Goal: Transaction & Acquisition: Purchase product/service

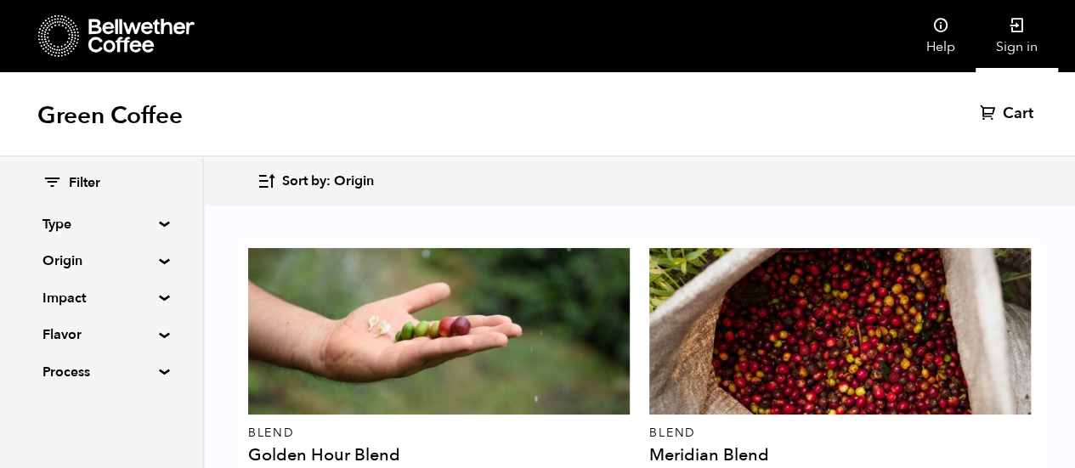
click at [1020, 40] on link "Sign in" at bounding box center [1017, 36] width 82 height 72
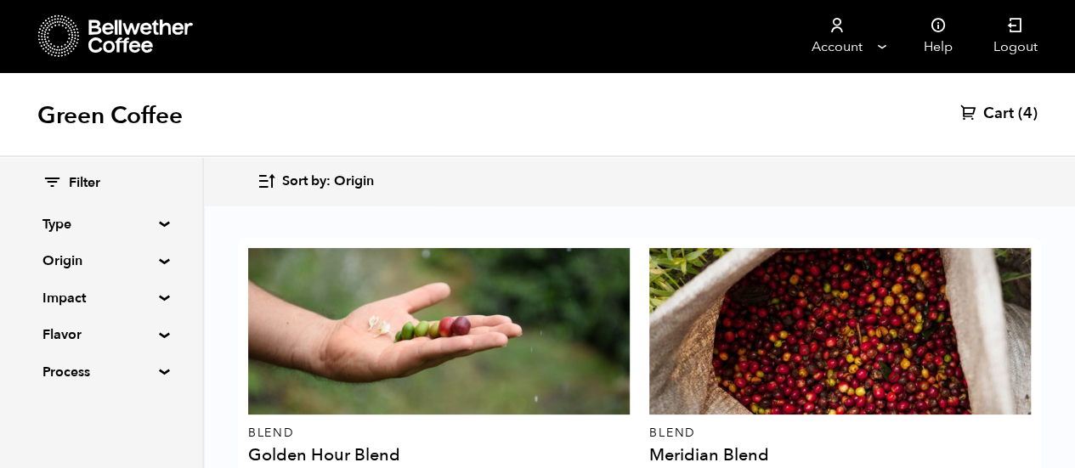
click at [1007, 122] on span "Cart" at bounding box center [999, 114] width 31 height 20
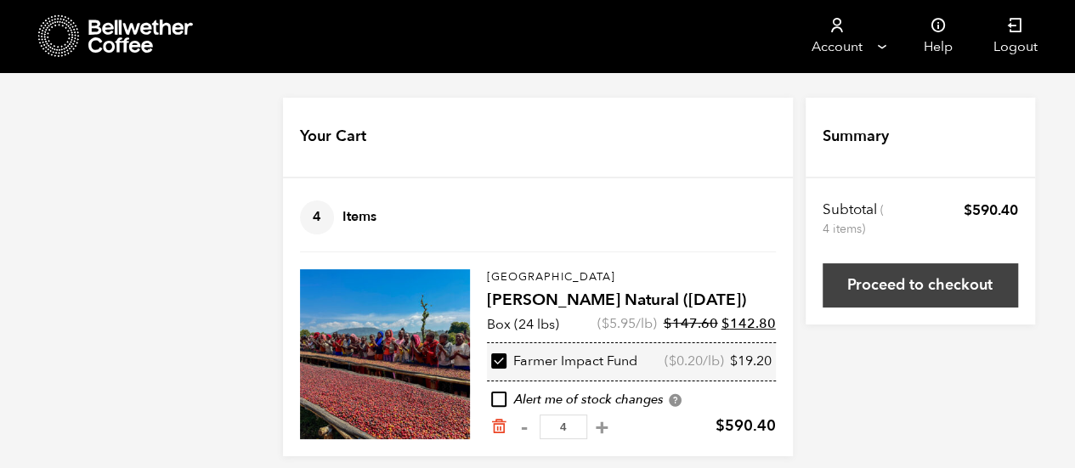
click at [947, 289] on link "Proceed to checkout" at bounding box center [921, 286] width 196 height 44
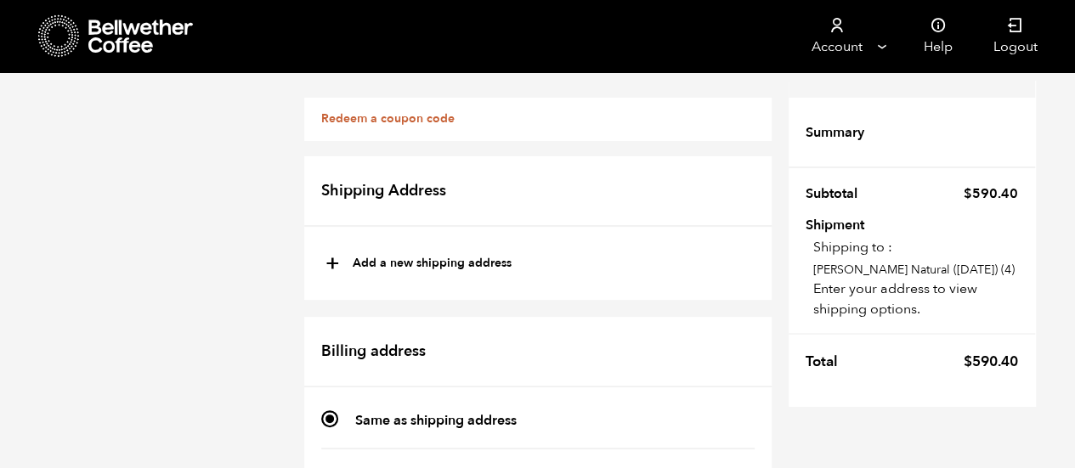
click at [414, 115] on link "Redeem a coupon code" at bounding box center [387, 119] width 133 height 16
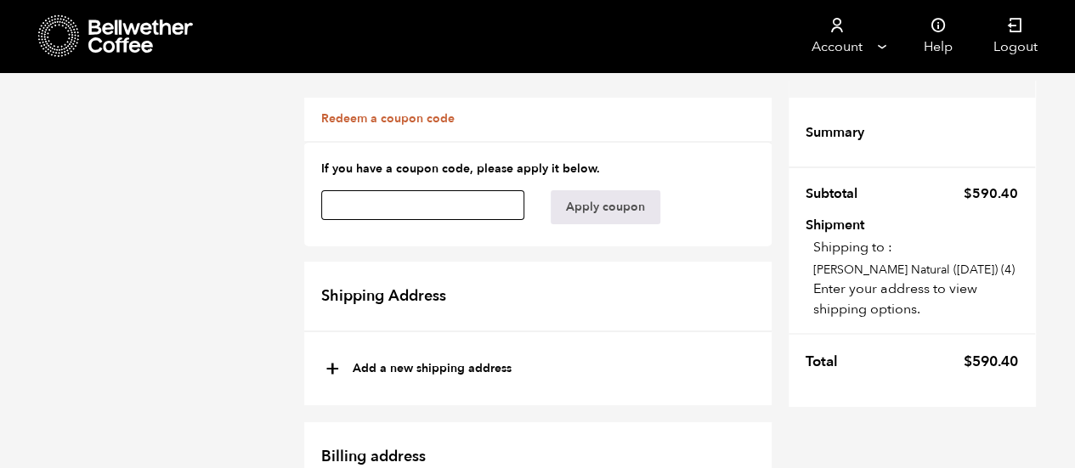
paste input "byeauvv5y8ikn8i7"
type input "byeauvv5y8ikn8i7"
type button "Apply coupon"
click at [733, 186] on form "If you have a coupon code, please apply it below. byeauvv5y8ikn8i7 Apply coupon" at bounding box center [538, 193] width 468 height 105
click at [610, 206] on button "Apply coupon" at bounding box center [606, 207] width 110 height 34
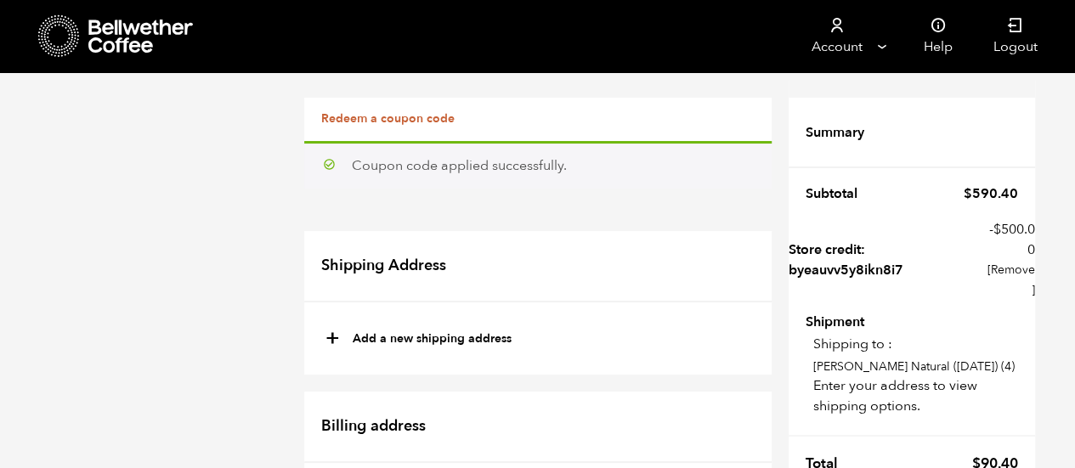
click at [397, 332] on button "+ Add a new shipping address" at bounding box center [419, 339] width 186 height 29
type input "New address"
click at [394, 380] on input "New address" at bounding box center [538, 376] width 428 height 31
click at [496, 377] on input "New adss" at bounding box center [538, 376] width 428 height 31
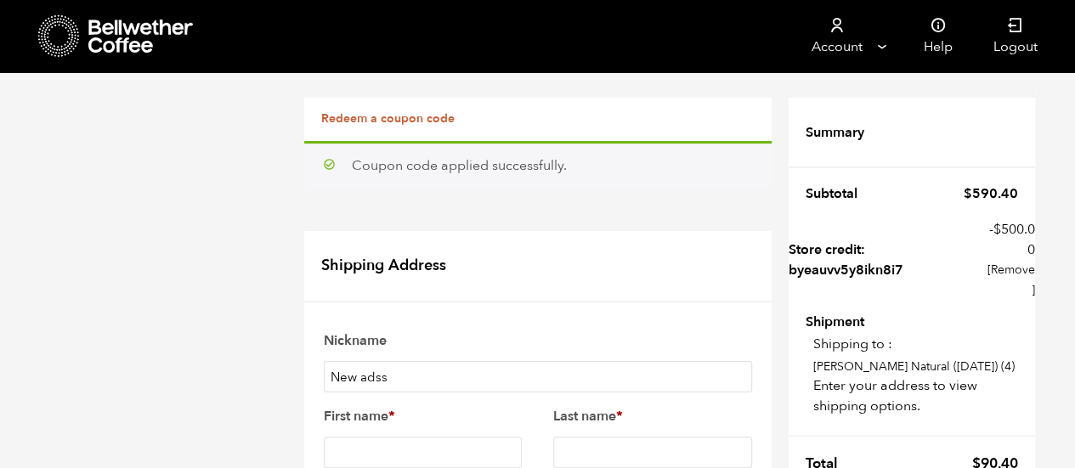
click at [496, 377] on input "New adss" at bounding box center [538, 376] width 428 height 31
type input "N"
type input "Elements Coffee Roasters - physical location"
type input "K"
type input "Michael"
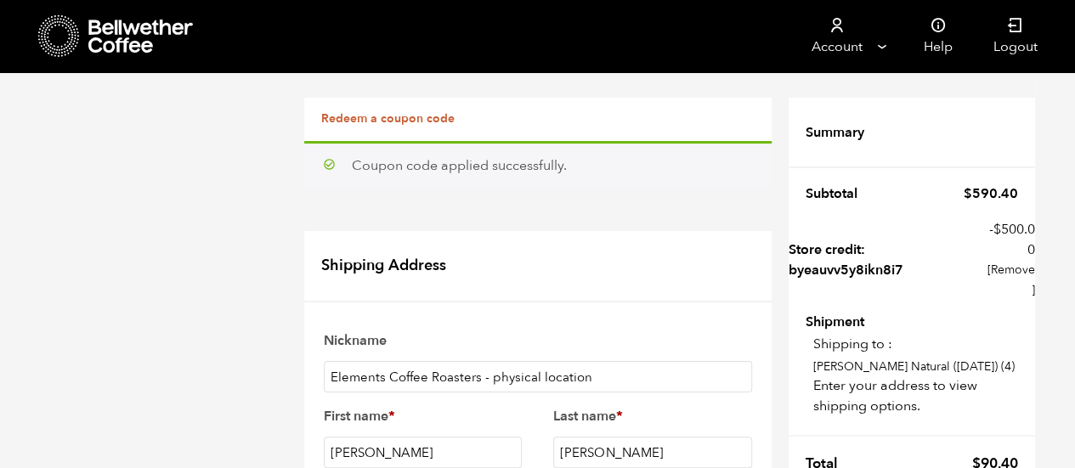
type input "Macomber"
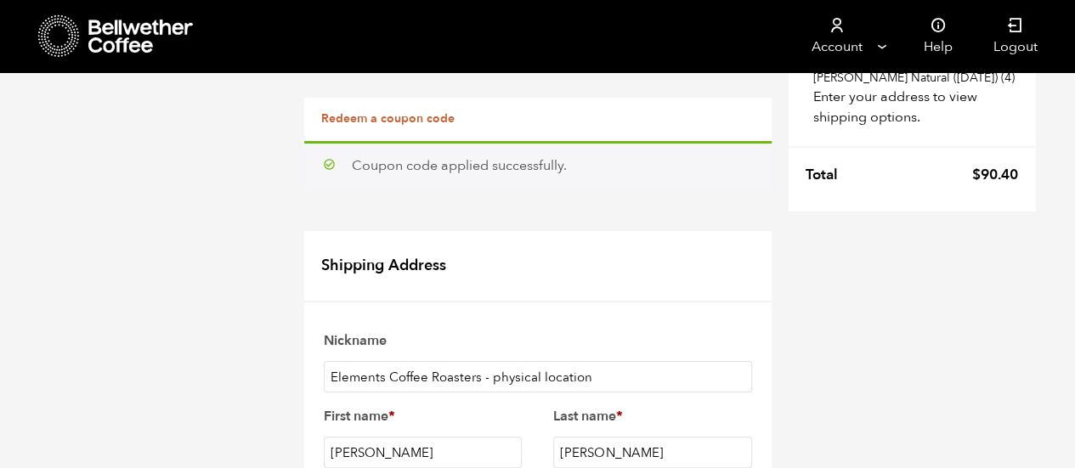
scroll to position [294, 0]
click at [410, 437] on input "Michael" at bounding box center [423, 452] width 199 height 31
type input "Katie"
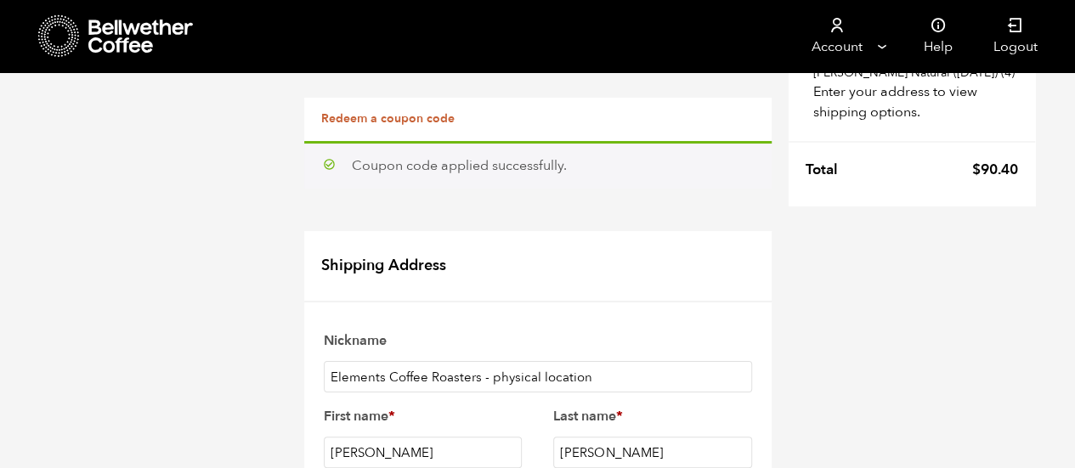
type input "Pinard"
type input "Elements Coffee Roasters"
select select "US"
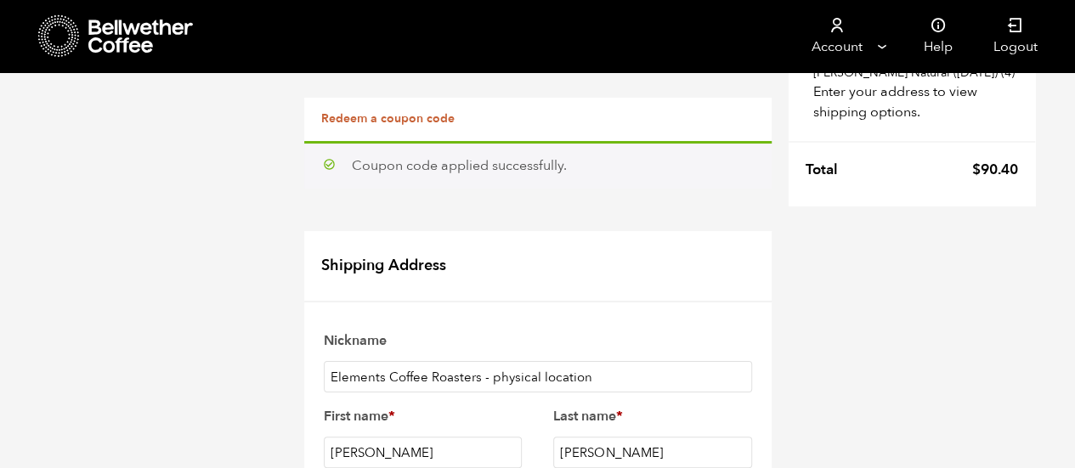
type input "44 Grayson Street"
type input "Biddeford"
select select "ME"
type input "04005"
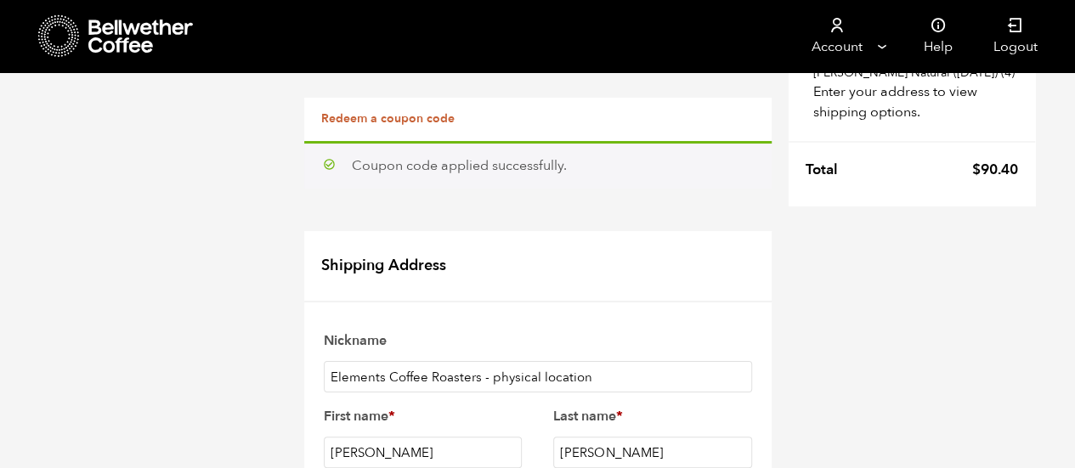
type input "2076026092"
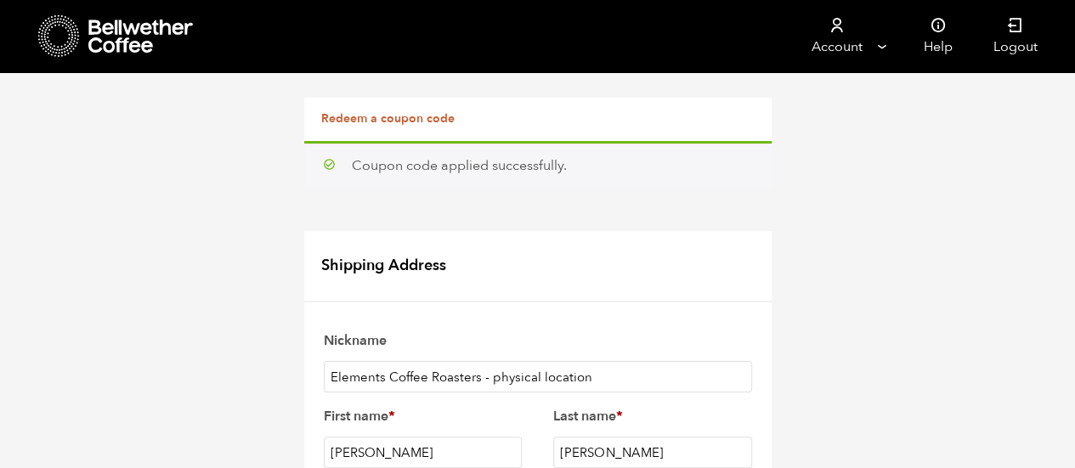
scroll to position [638, 0]
type input "elementscoffeeroasters@gmail.com"
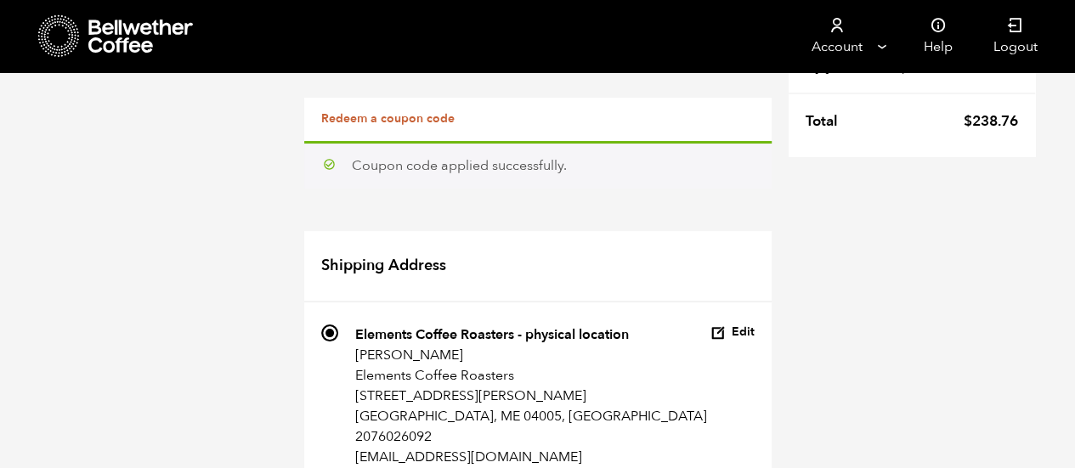
scroll to position [399, 0]
select select
type input "Elements Coffee Roasters - legal address"
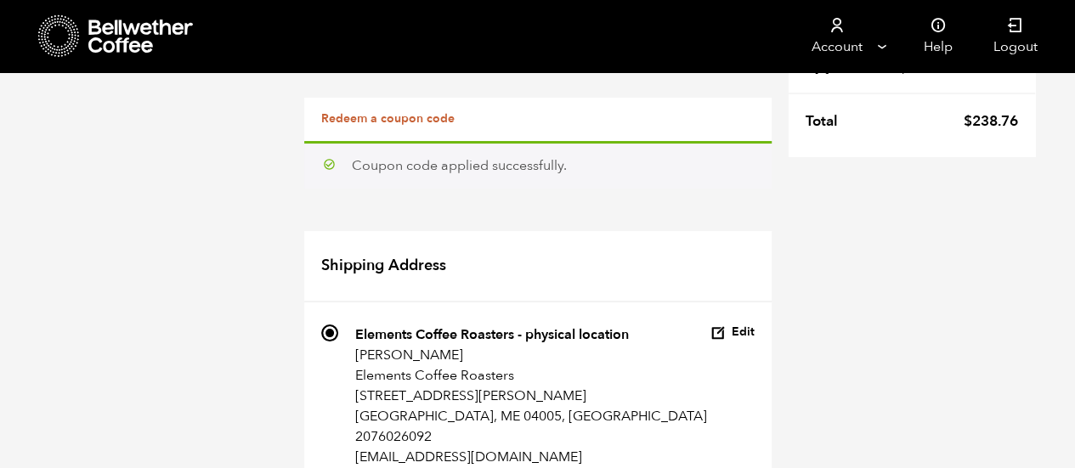
type input "Katie"
type input "Pinard"
type input "Elements Coffee Roasters"
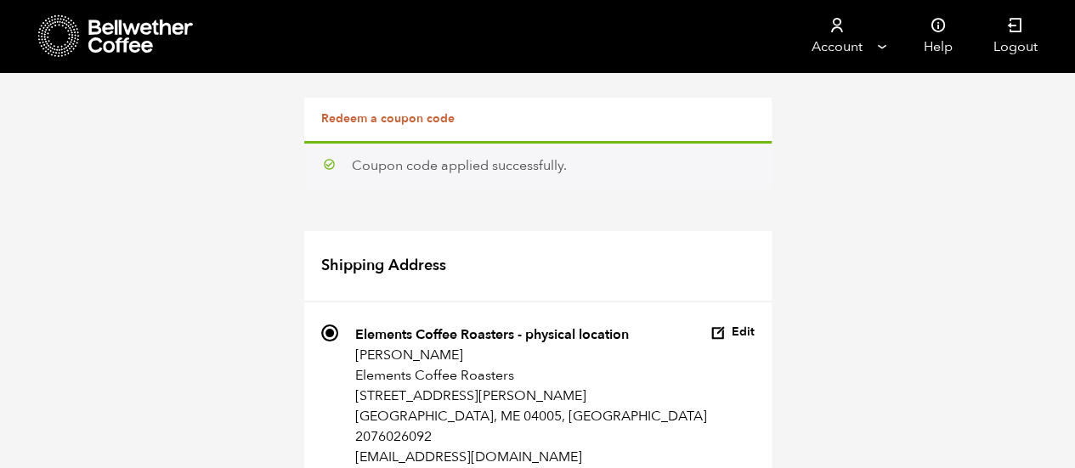
scroll to position [774, 0]
type input "1"
type input "265 Main Street"
type input "Biddeford"
select select "ME"
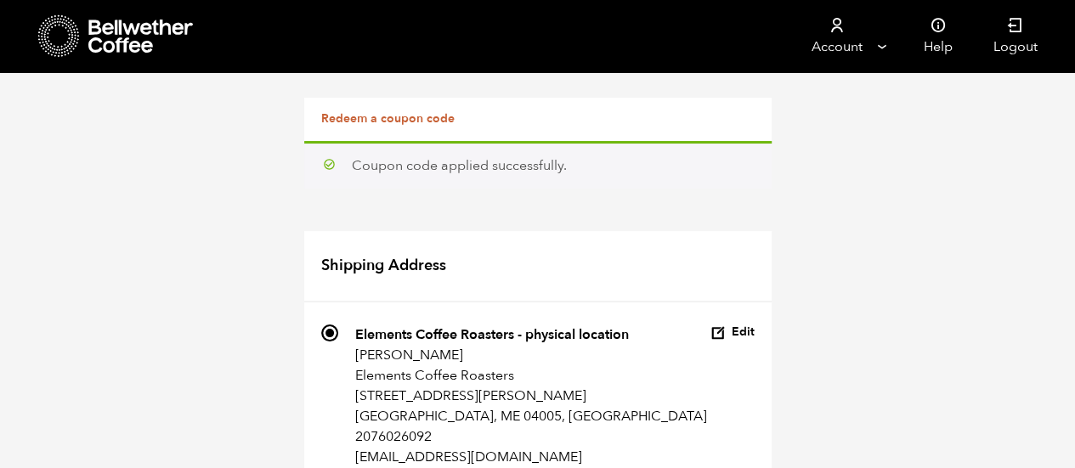
scroll to position [1042, 0]
type input "04005"
type input "2076026092"
type input "elementscoffeeroasters@gmail.com"
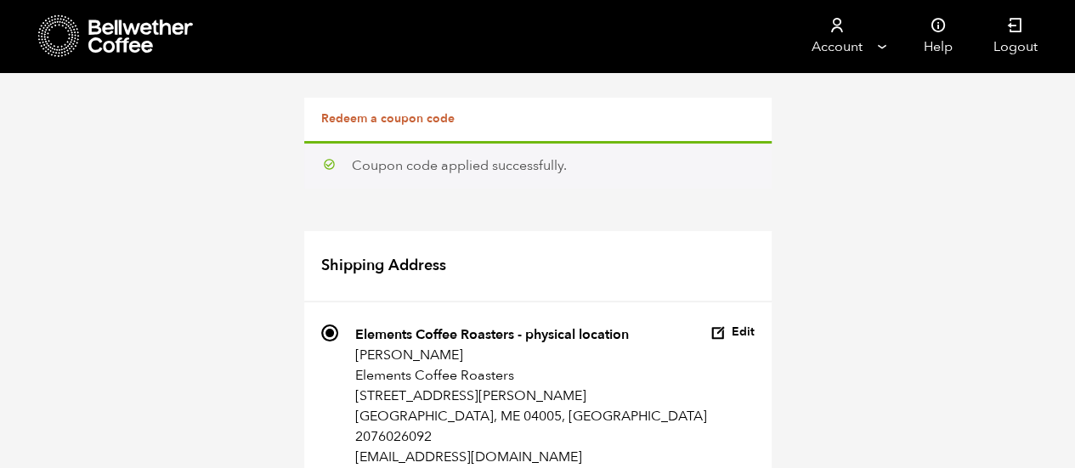
checkbox input "true"
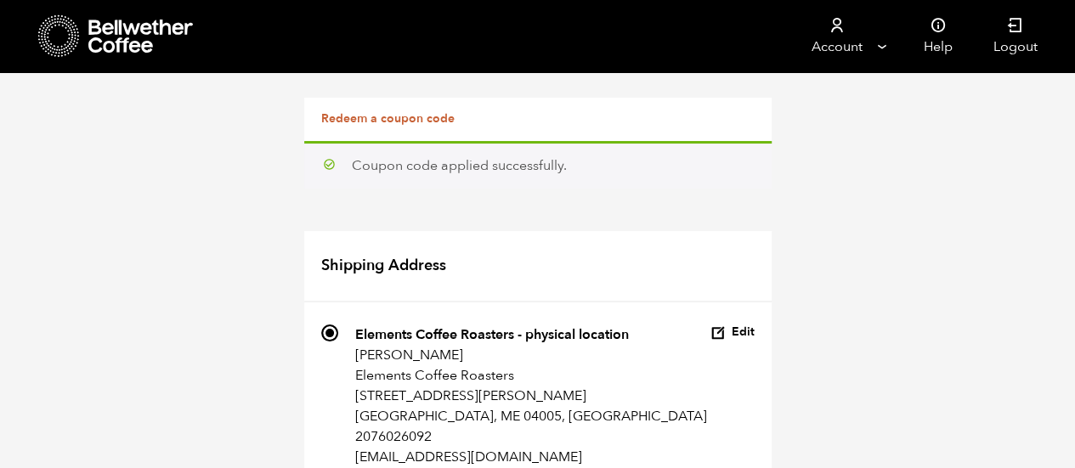
type input "Suite 101"
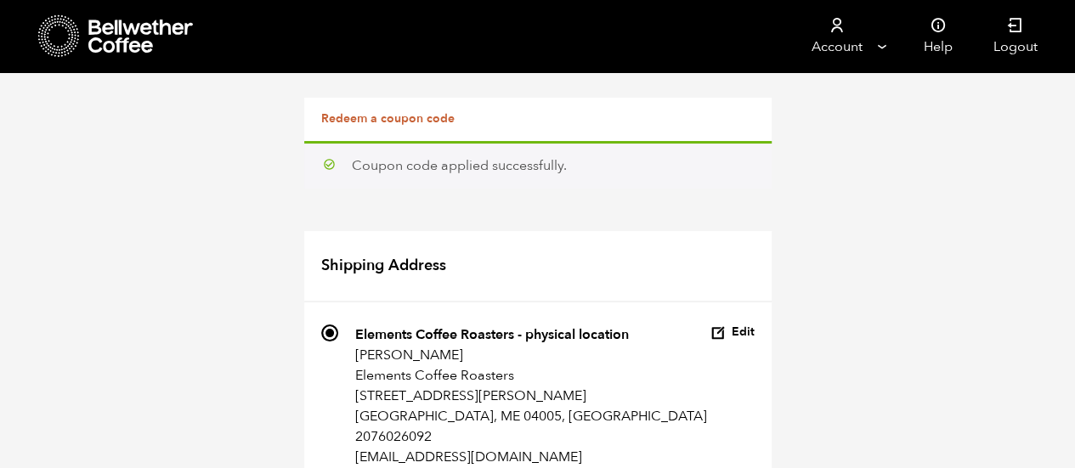
type input "elementscoffeeroasters@gmail.com"
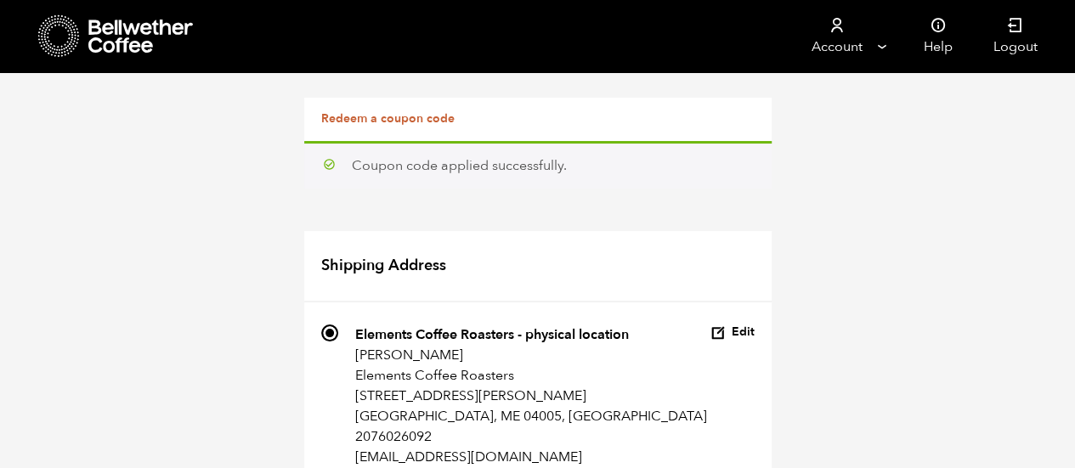
type input "Kathleen"
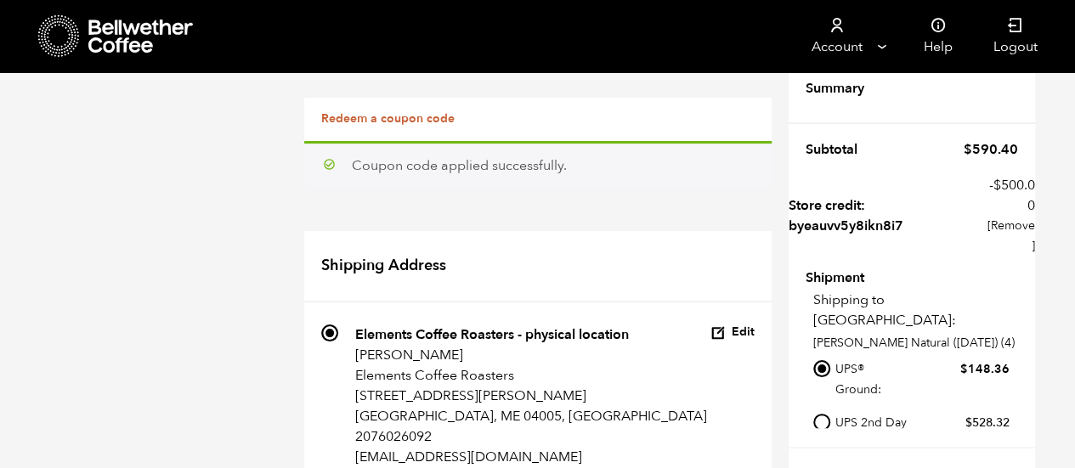
scroll to position [0, 0]
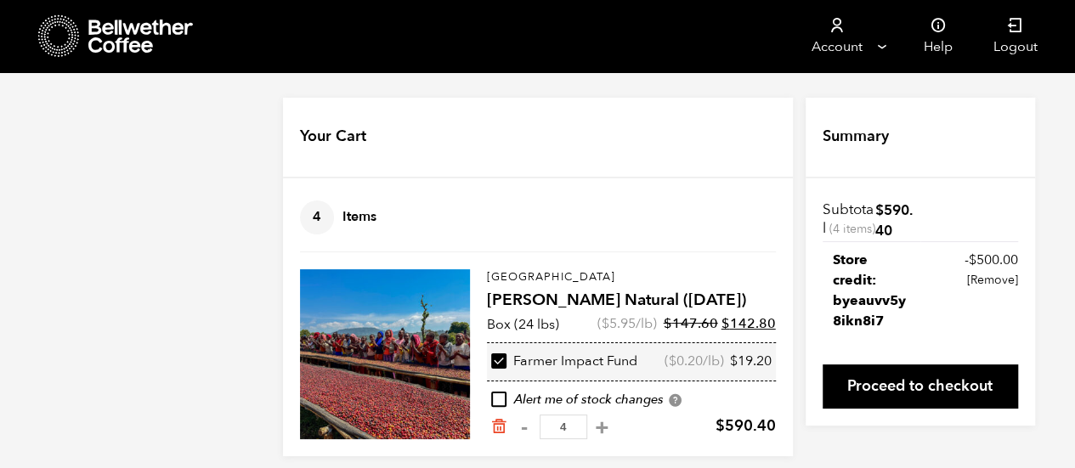
click at [501, 362] on input "checkbox" at bounding box center [498, 361] width 15 height 15
checkbox input "false"
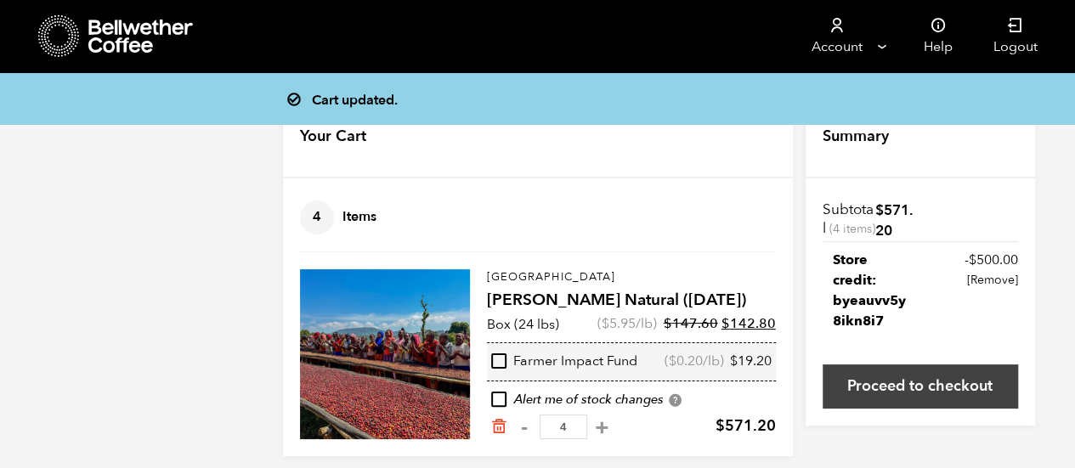
click at [952, 402] on link "Proceed to checkout" at bounding box center [921, 387] width 196 height 44
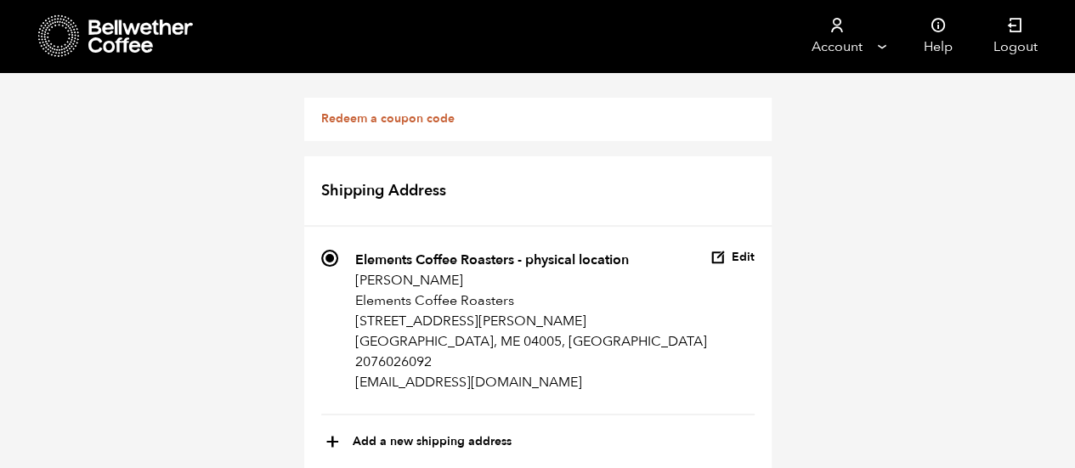
scroll to position [487, 0]
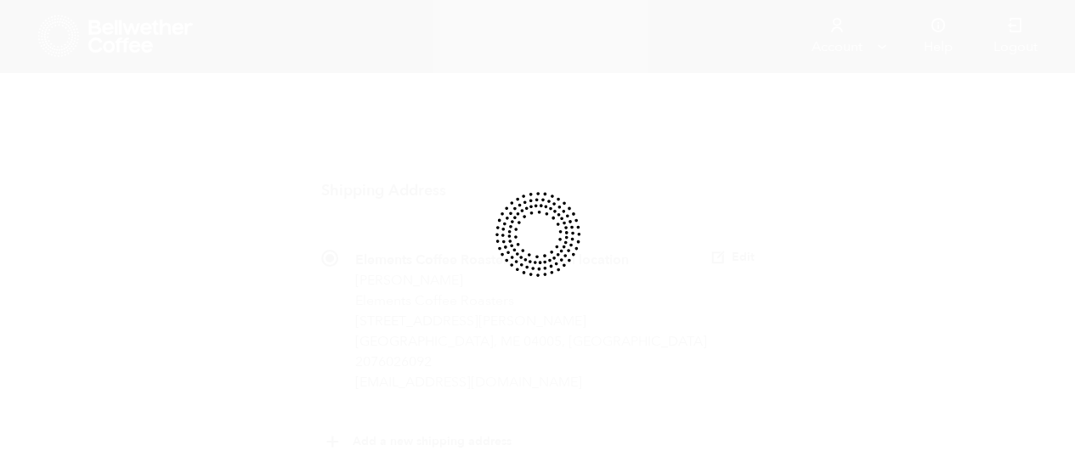
radio input "true"
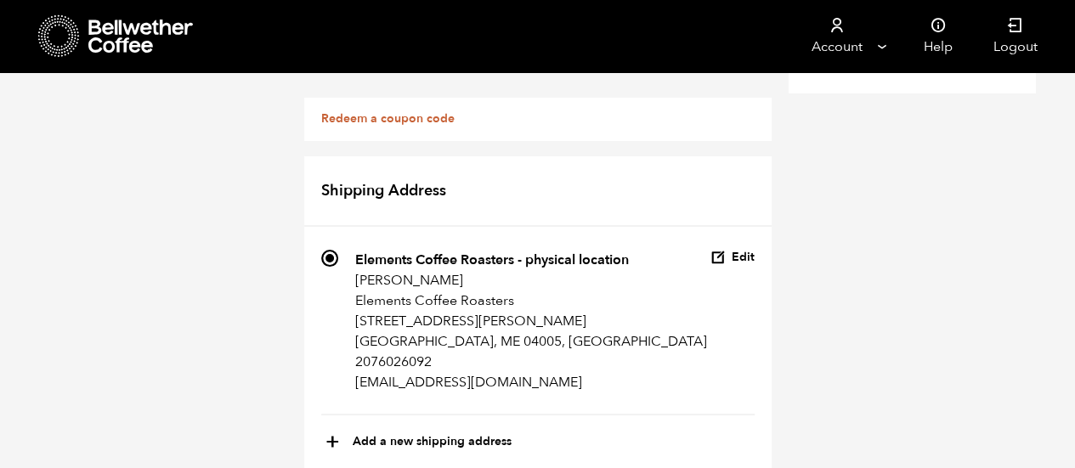
scroll to position [364, 0]
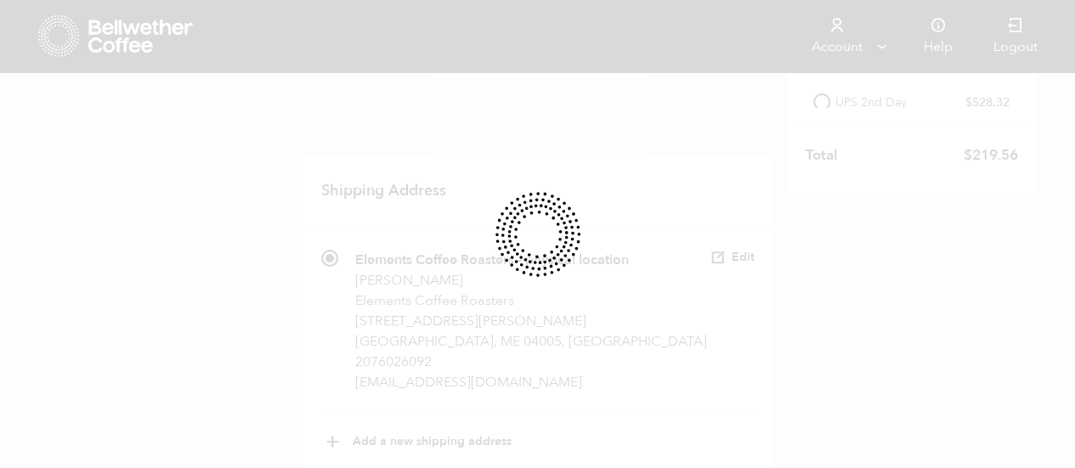
select select
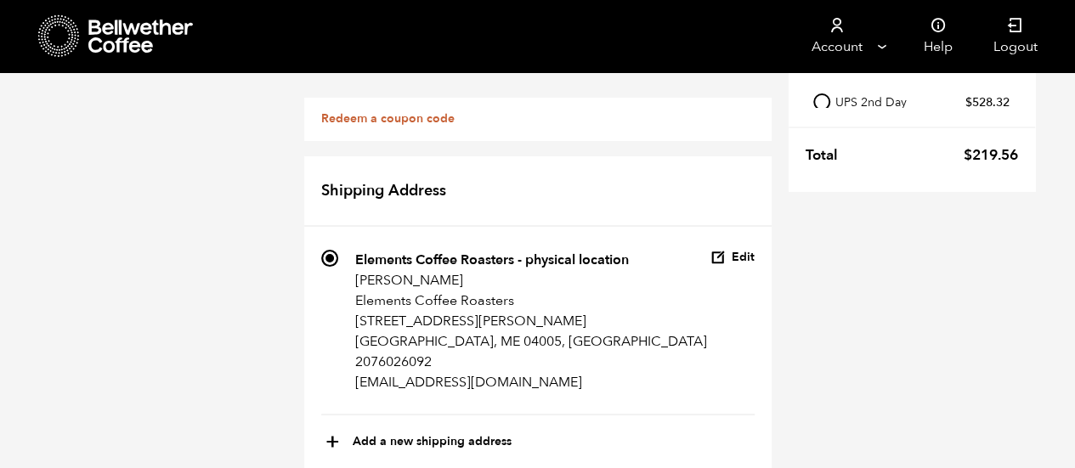
type input "Elements Coffee Roasters - legal address"
type input "Kathleen"
type input "Pinard"
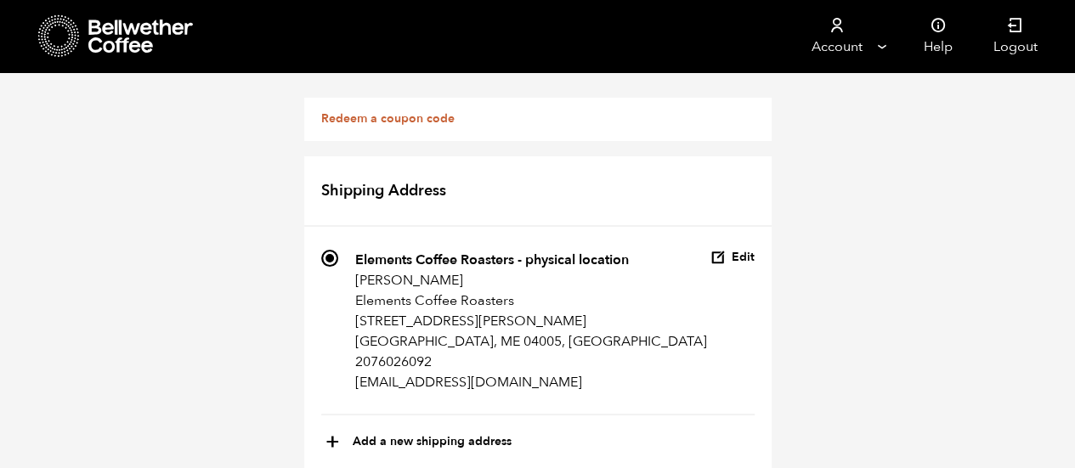
scroll to position [698, 0]
type input "265 Main Street"
type input "Suite 101"
type input "Biddeford"
select select "ME"
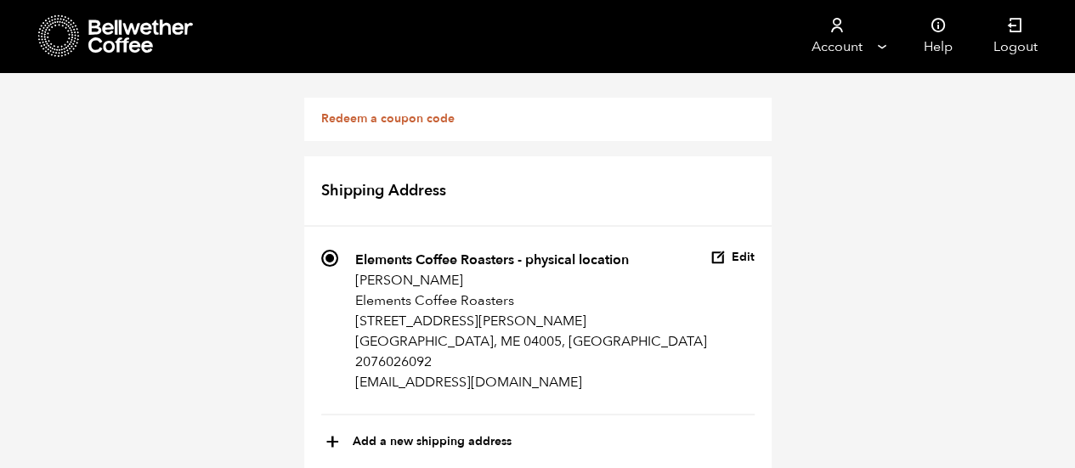
scroll to position [967, 0]
type input "04005"
type input "2076026092"
type input "elementscoffeeroasters@gmail.com"
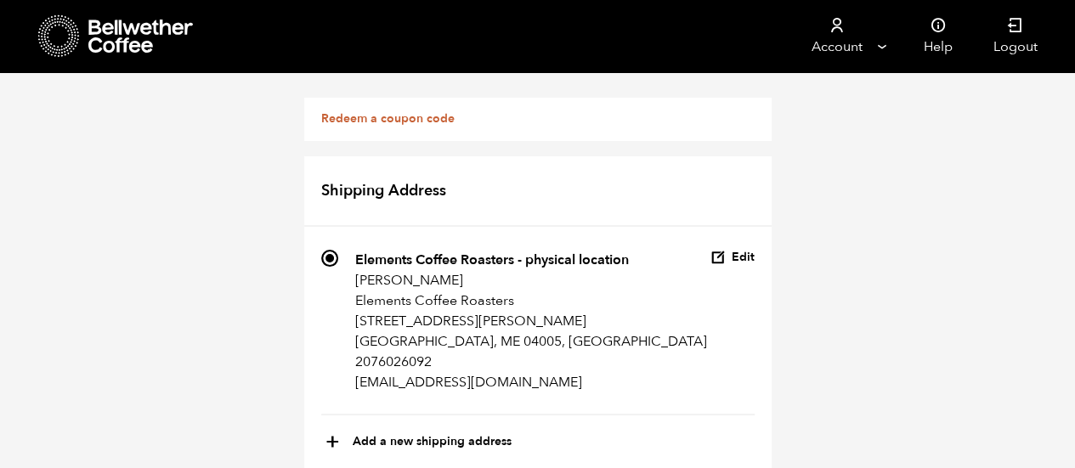
radio input "true"
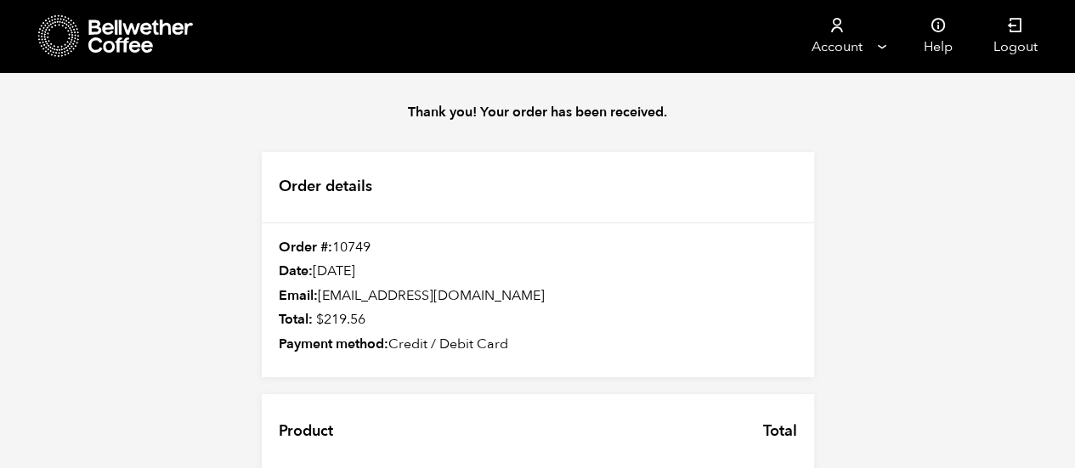
drag, startPoint x: 1073, startPoint y: 165, endPoint x: 1085, endPoint y: 299, distance: 134.9
click at [1075, 299] on html "Checkout - Bellwether Store Store Manage" at bounding box center [537, 425] width 1075 height 851
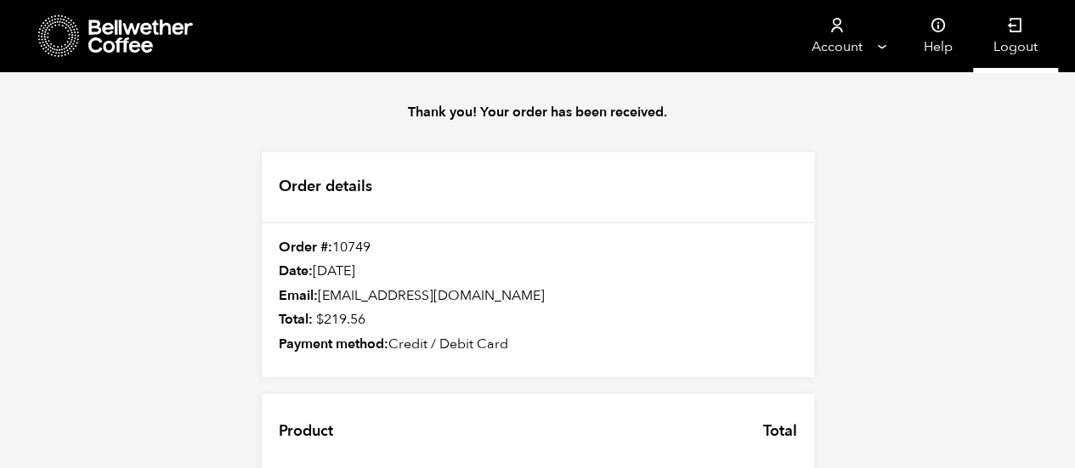
click at [1010, 31] on icon at bounding box center [1015, 25] width 17 height 17
